Goal: Find specific page/section: Find specific page/section

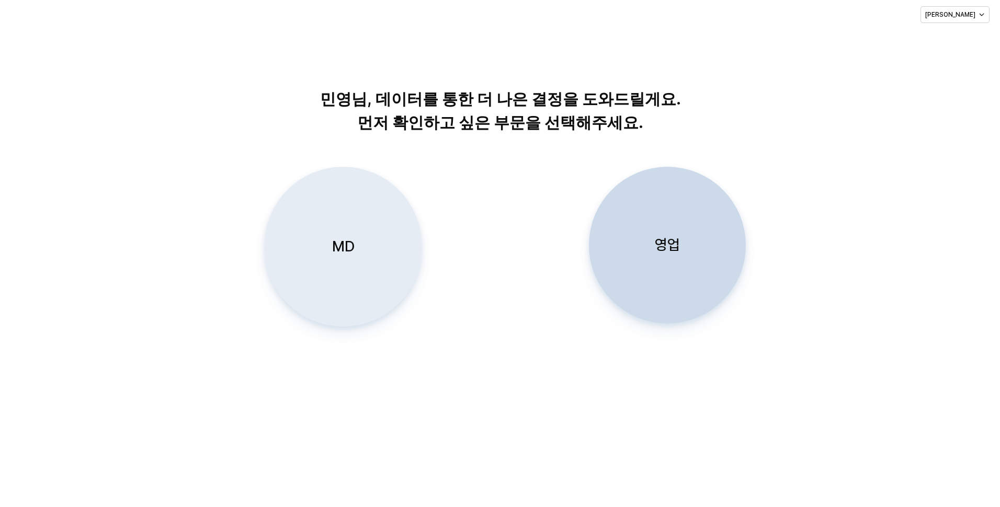
click at [364, 265] on div "MD" at bounding box center [342, 246] width 147 height 159
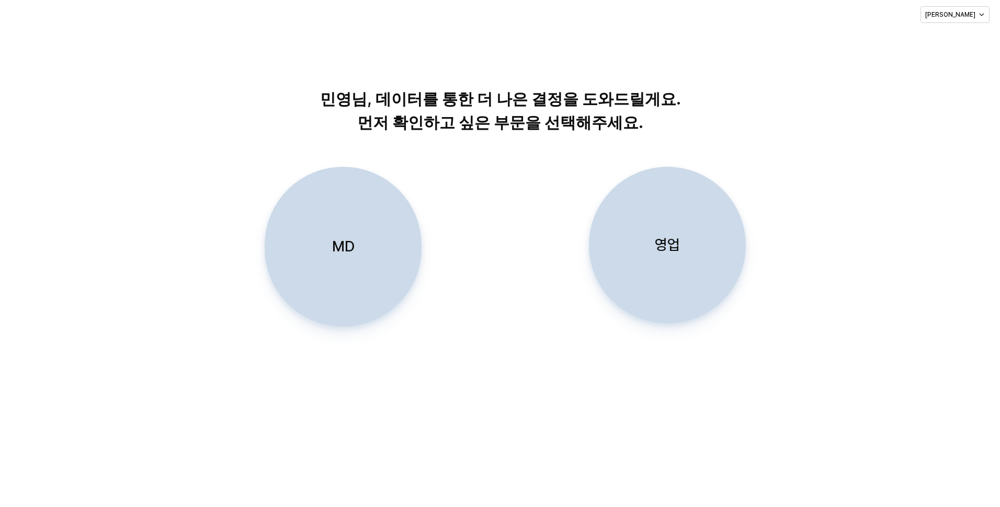
click at [347, 243] on p "MD" at bounding box center [343, 246] width 22 height 19
